Goal: Information Seeking & Learning: Learn about a topic

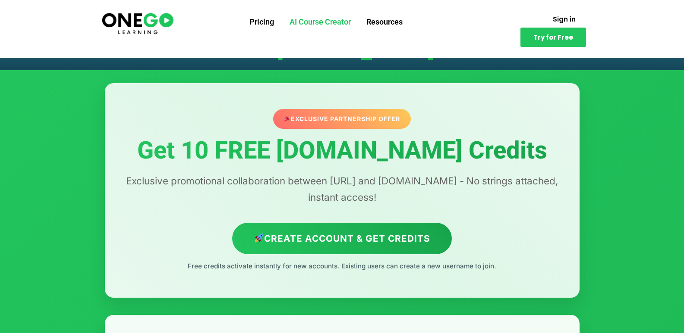
click at [314, 25] on link "AI Course Creator" at bounding box center [320, 22] width 77 height 22
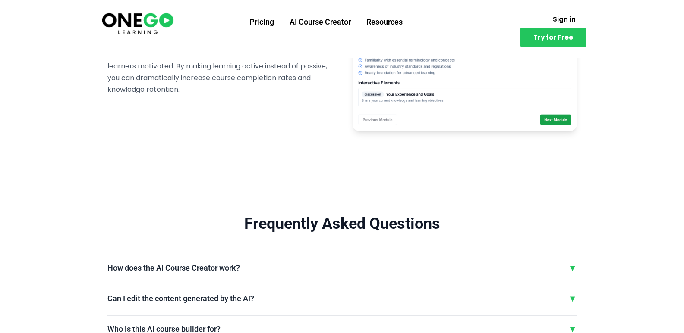
scroll to position [1955, 0]
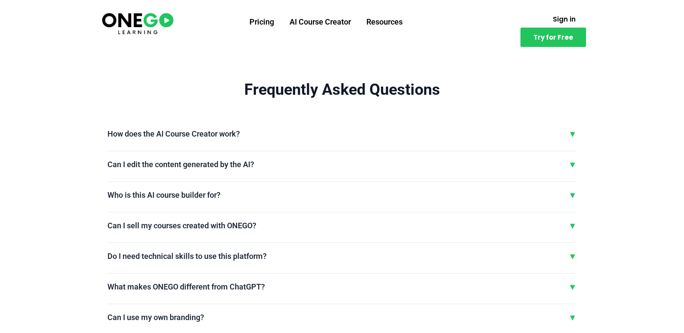
click at [574, 130] on div "▼" at bounding box center [572, 134] width 9 height 13
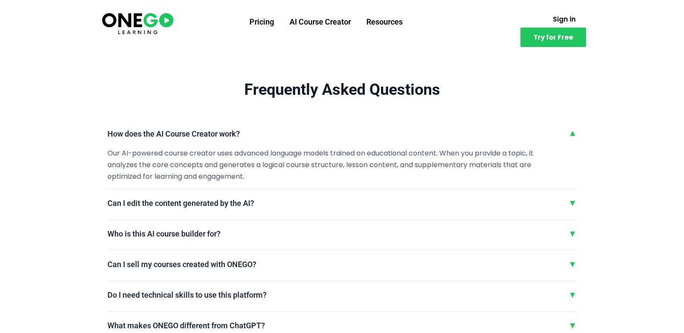
click at [571, 142] on div "How does the AI Course Creator work? ▼ Our AI-powered course creator uses advan…" at bounding box center [341, 159] width 469 height 63
click at [564, 132] on div "How does the AI Course Creator work? ▼" at bounding box center [341, 134] width 469 height 13
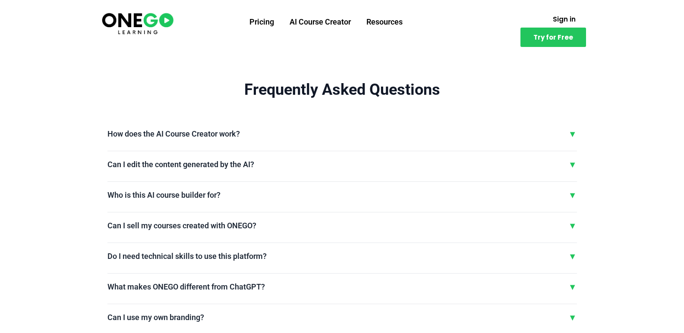
click at [574, 167] on div "▼" at bounding box center [572, 164] width 9 height 13
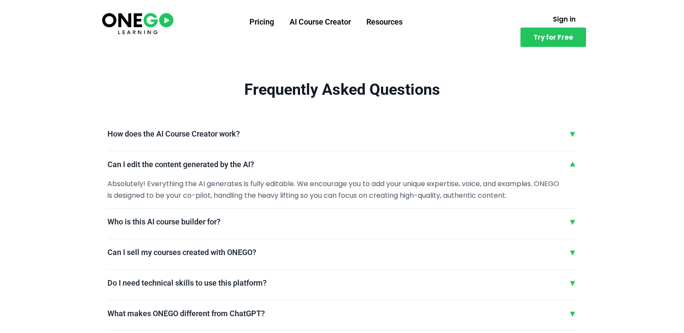
click at [570, 168] on div "▼" at bounding box center [572, 164] width 9 height 13
